Goal: Find specific page/section: Find specific page/section

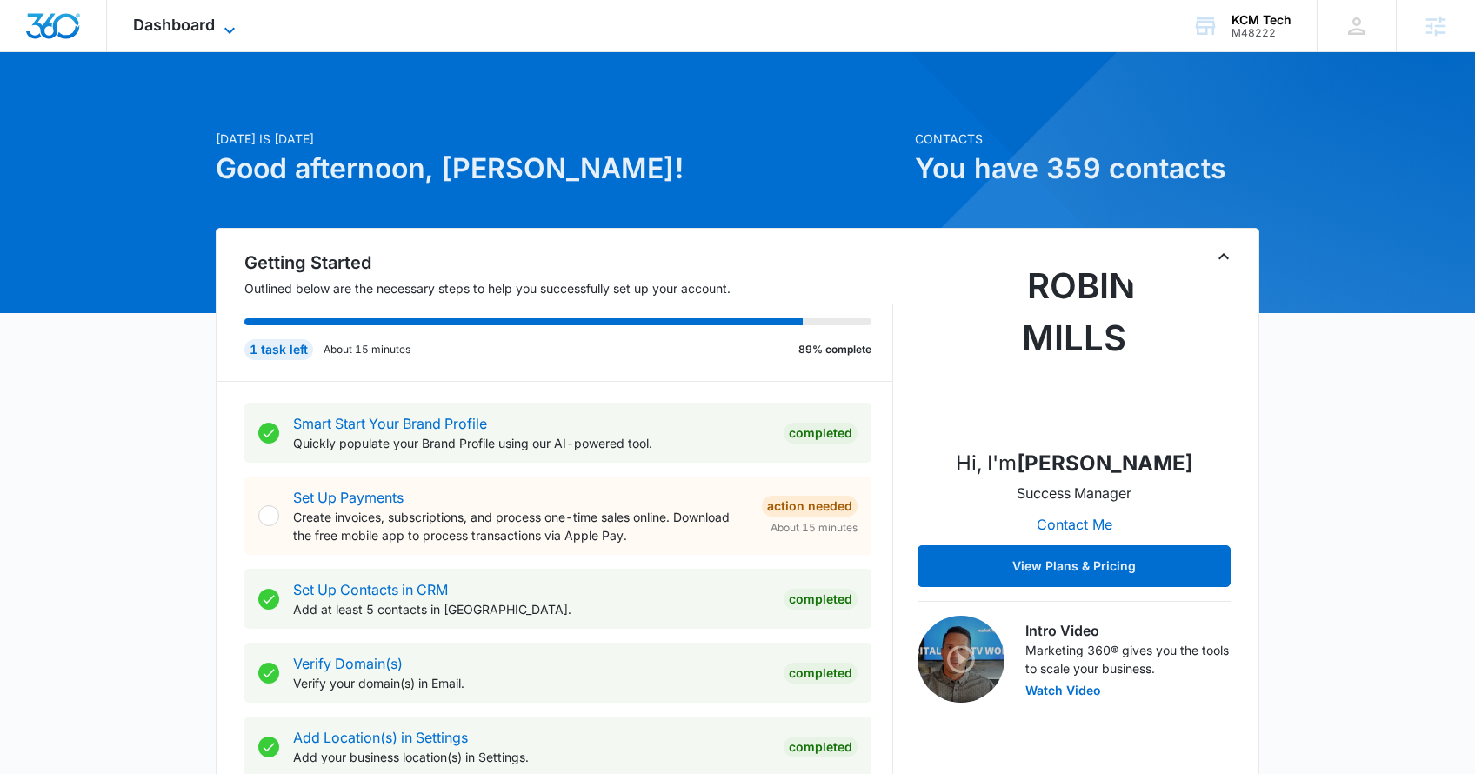
click at [150, 30] on span "Dashboard" at bounding box center [174, 25] width 82 height 18
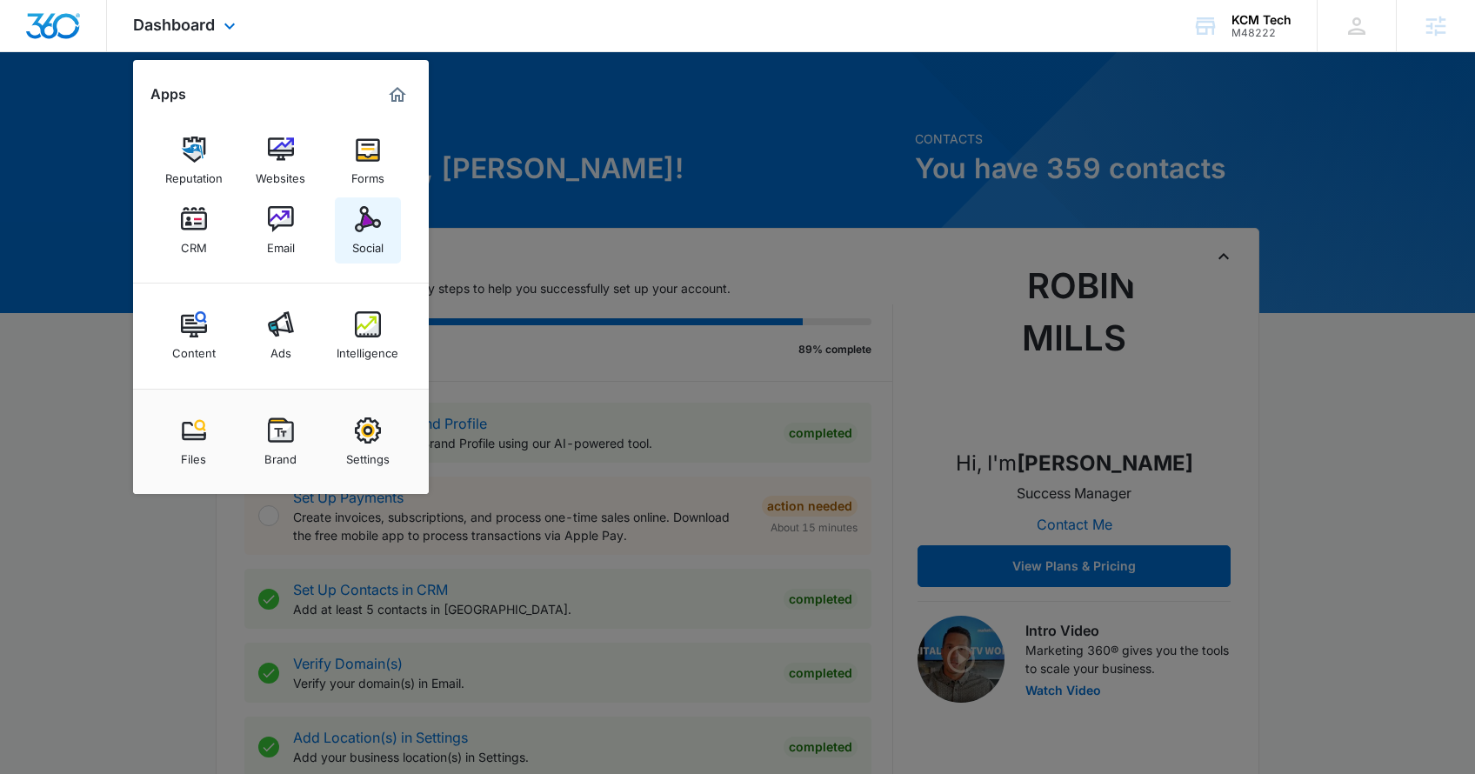
click at [371, 250] on div "Social" at bounding box center [367, 243] width 31 height 23
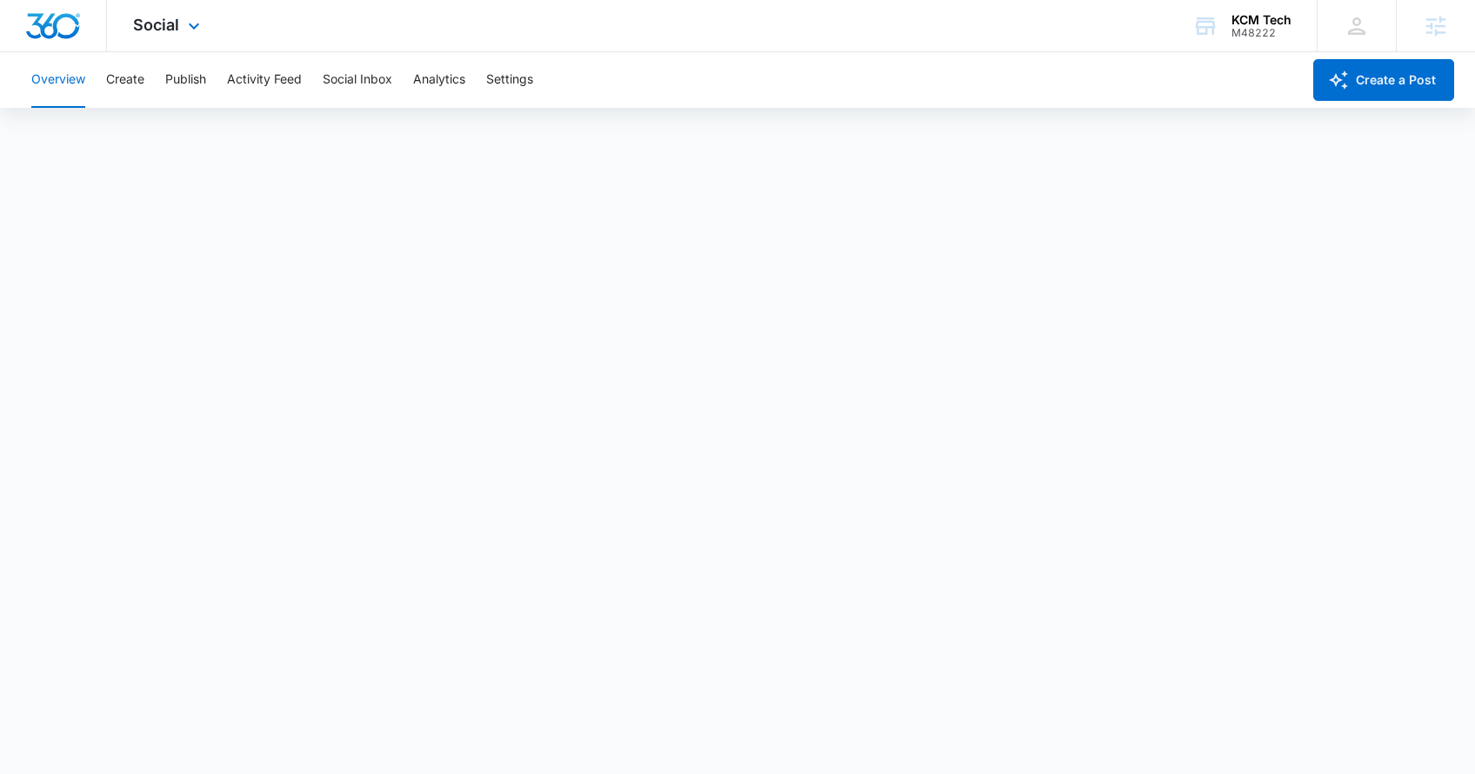
click at [147, 35] on div "Social Apps Reputation Websites Forms CRM Email Social Content Ads Intelligence…" at bounding box center [169, 25] width 124 height 51
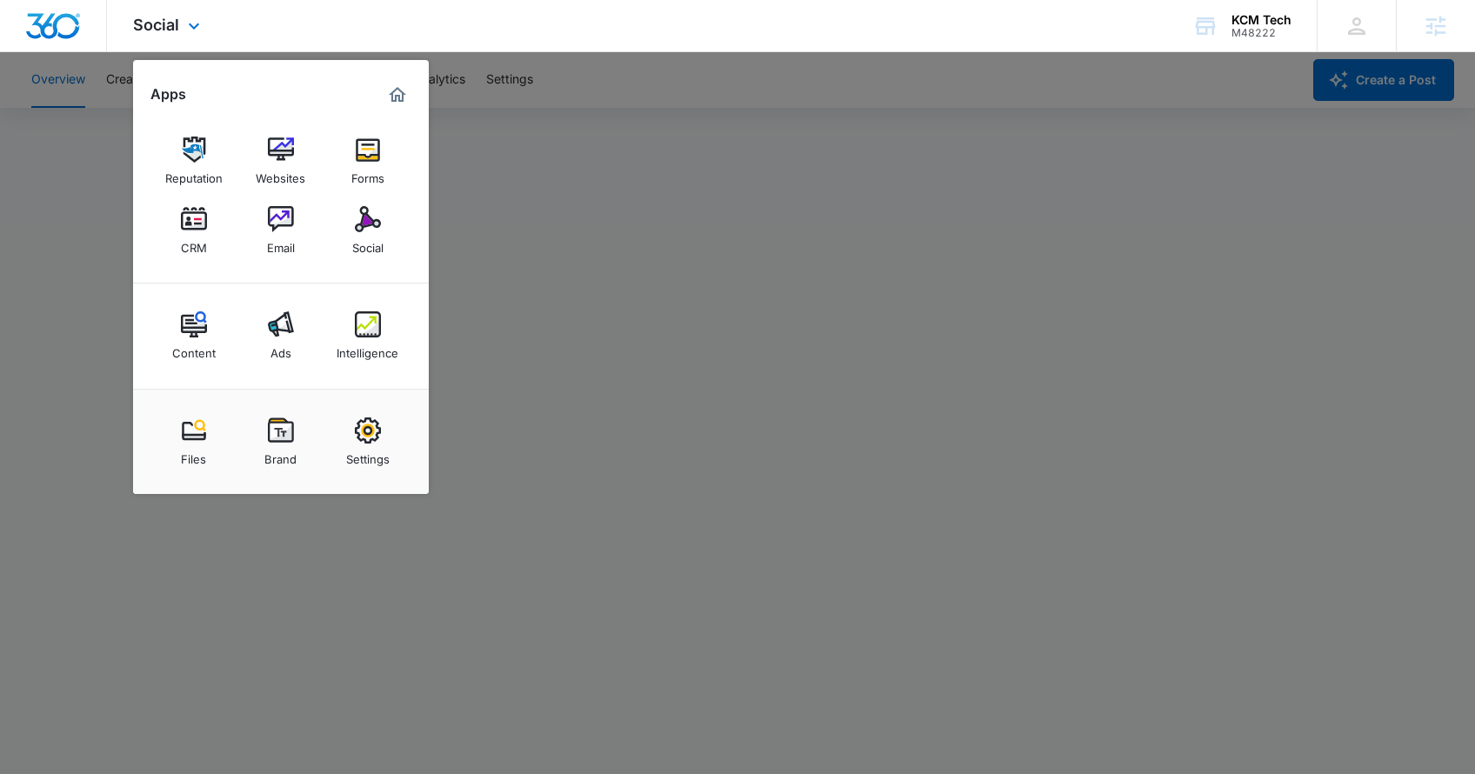
click at [288, 124] on div "Reputation Websites Forms CRM Email Social" at bounding box center [281, 196] width 296 height 175
click at [290, 160] on img at bounding box center [281, 150] width 26 height 26
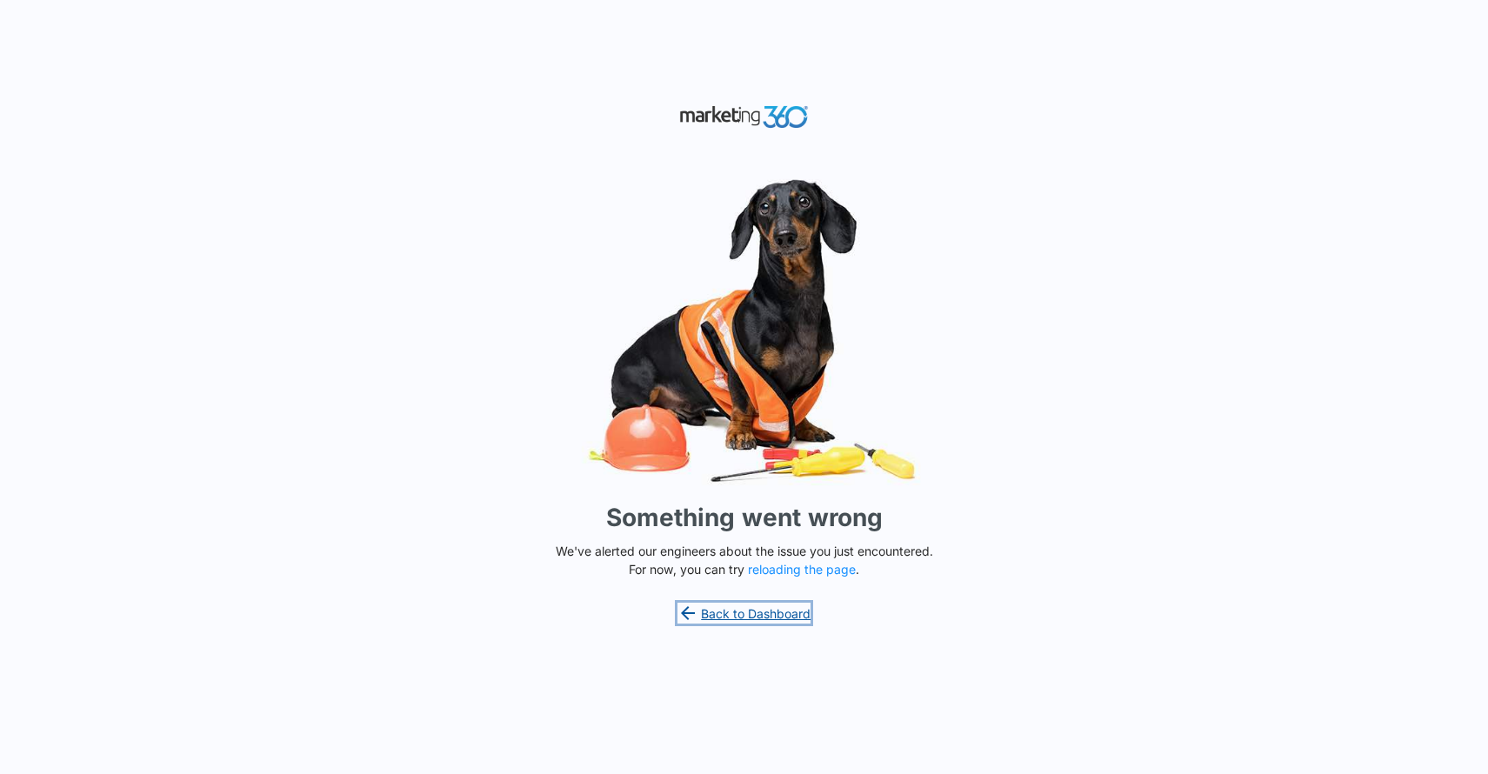
click at [709, 616] on link "Back to Dashboard" at bounding box center [745, 613] width 134 height 21
